Goal: Find specific page/section: Find specific page/section

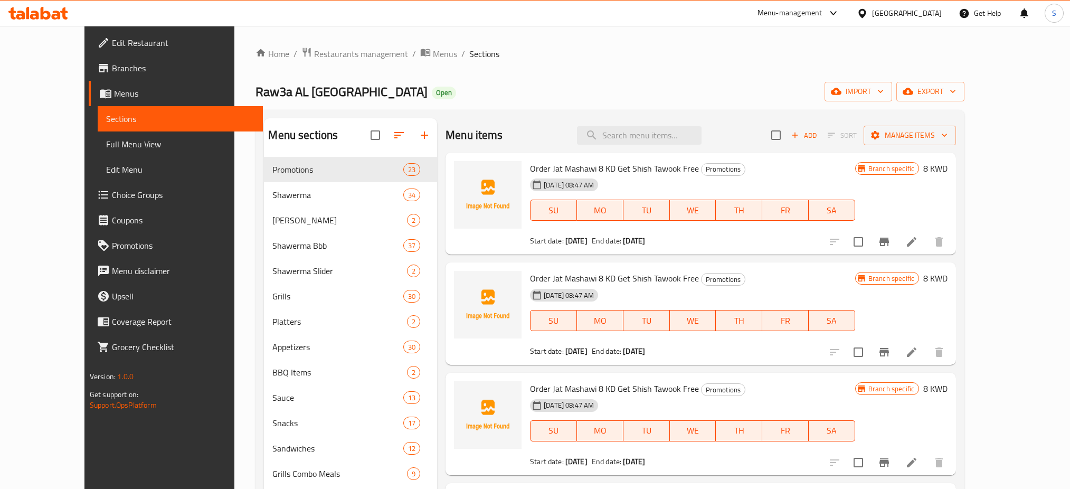
click at [314, 55] on span "Restaurants management" at bounding box center [361, 53] width 94 height 13
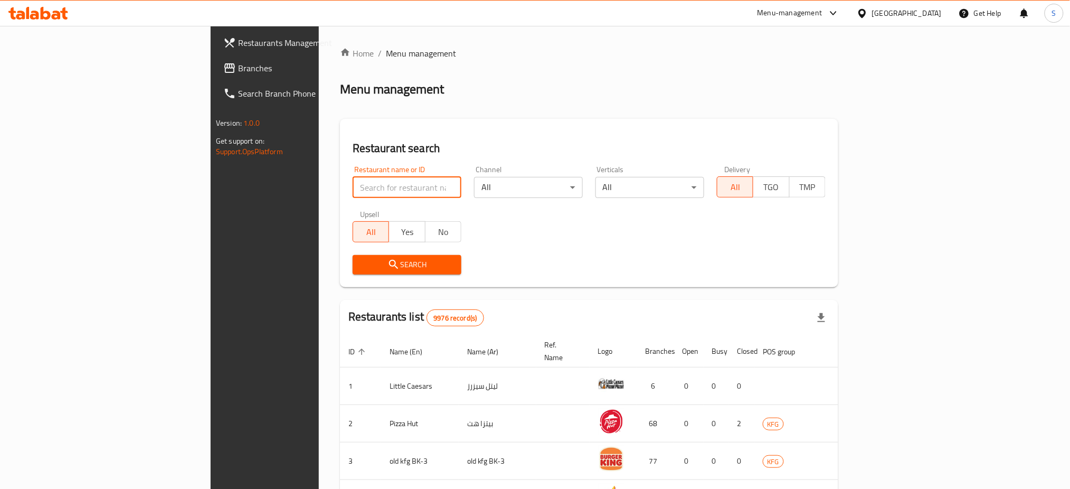
click at [353, 183] on input "search" at bounding box center [407, 187] width 109 height 21
paste input "moosh"
type input "moosh"
click button "Search" at bounding box center [407, 265] width 109 height 20
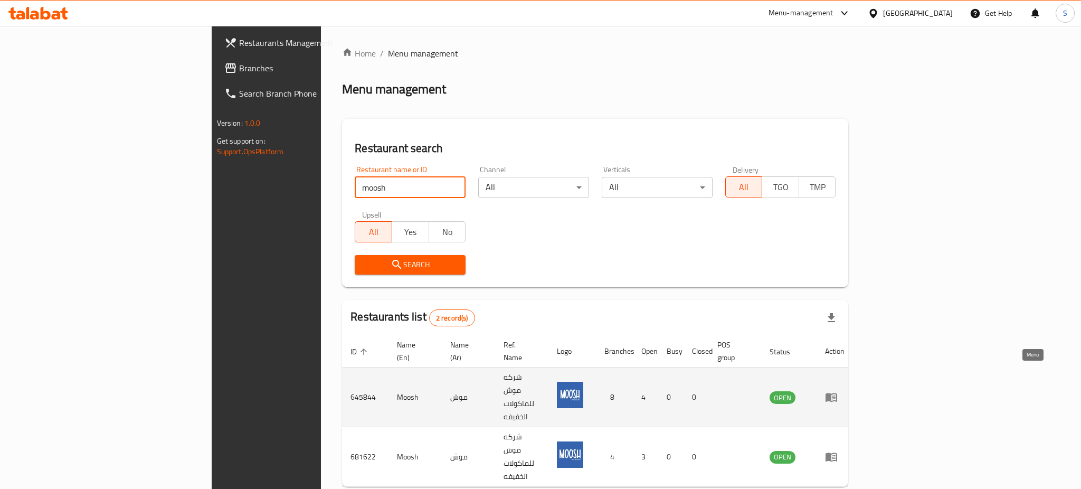
click at [837, 391] on icon "enhanced table" at bounding box center [831, 397] width 13 height 13
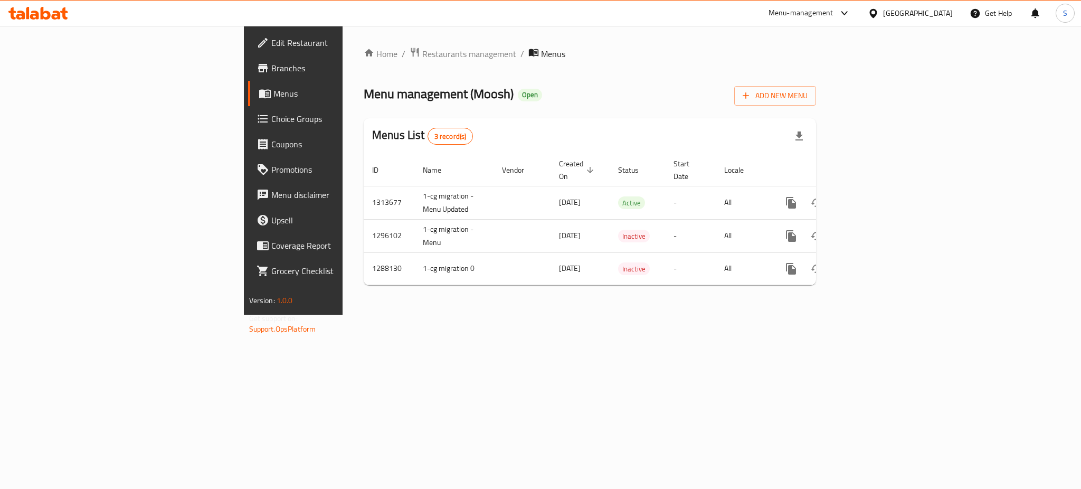
click at [271, 71] on span "Branches" at bounding box center [343, 68] width 145 height 13
